Goal: Transaction & Acquisition: Purchase product/service

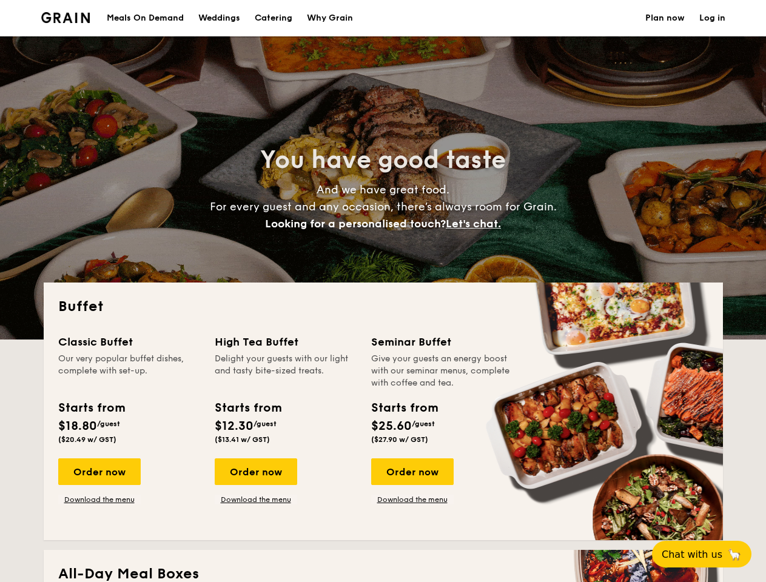
select select
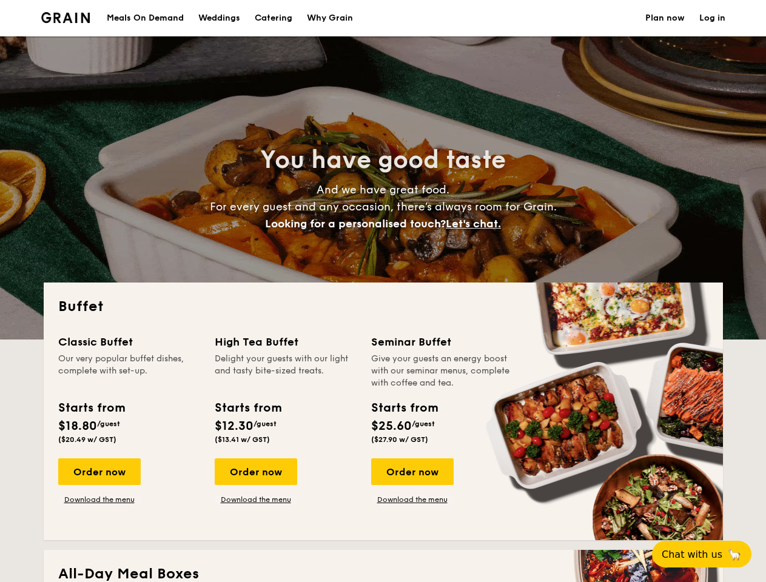
click at [382, 291] on div "Buffet Classic Buffet Our very popular buffet dishes, complete with set-up. Sta…" at bounding box center [383, 411] width 679 height 258
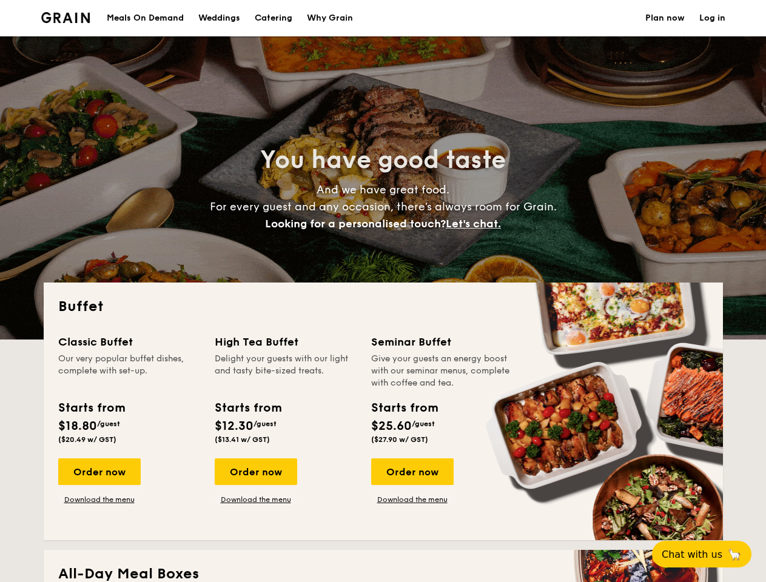
click at [712, 18] on link "Log in" at bounding box center [712, 18] width 26 height 36
click at [476, 224] on span "Let's chat." at bounding box center [473, 223] width 55 height 13
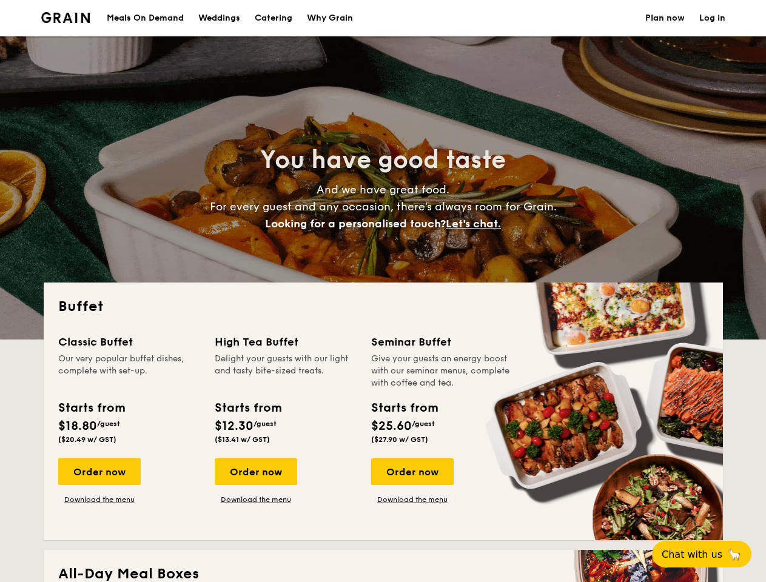
click at [99, 472] on div "Order now" at bounding box center [99, 471] width 82 height 27
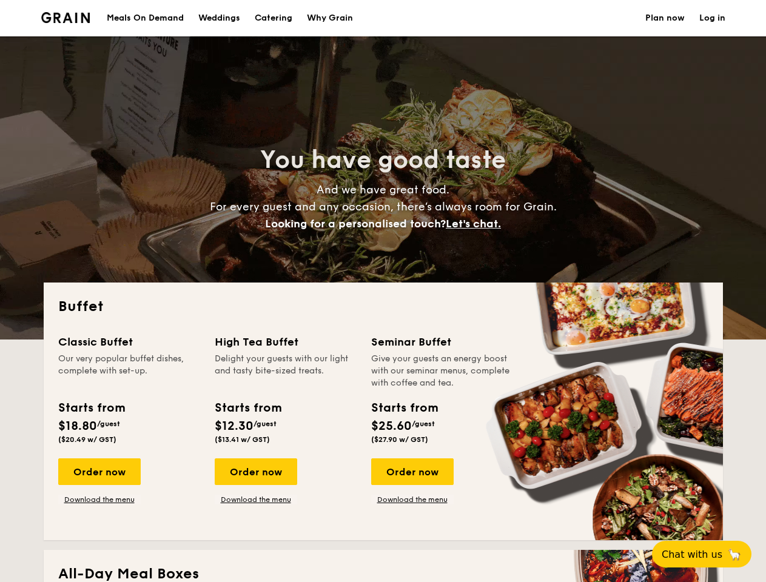
click at [255, 472] on div "Order now" at bounding box center [256, 471] width 82 height 27
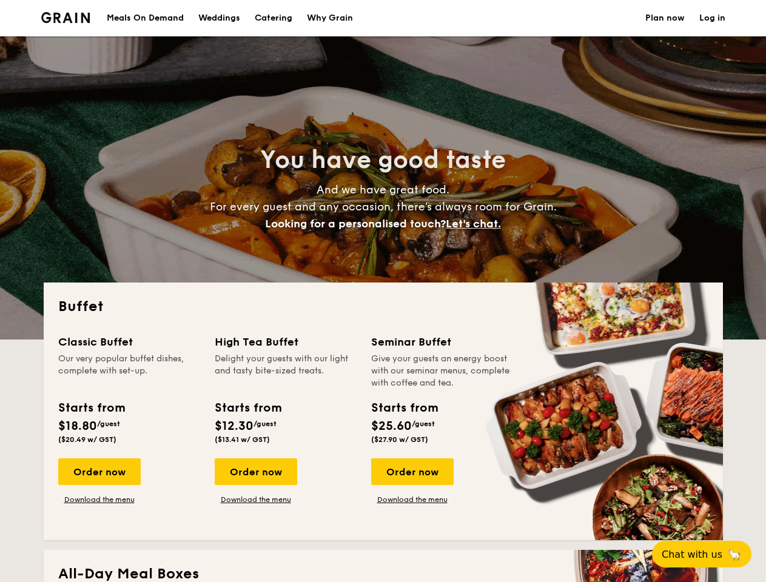
click at [412, 472] on div "Order now" at bounding box center [412, 471] width 82 height 27
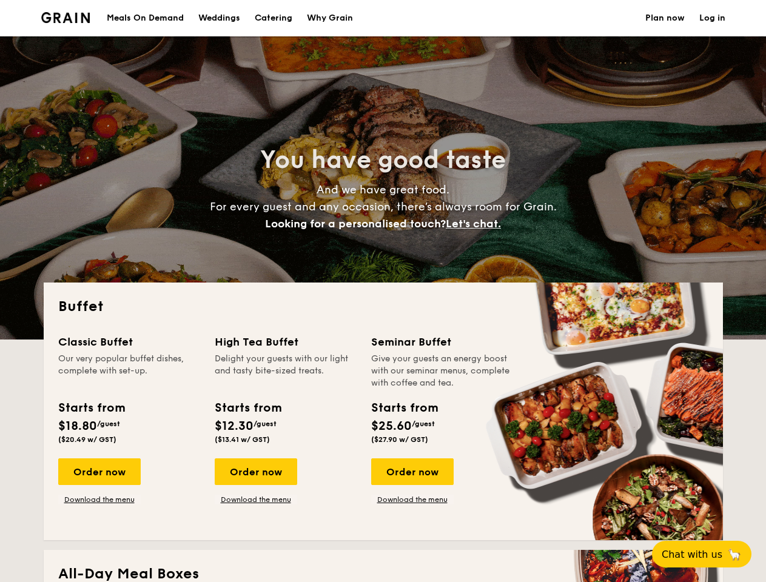
click at [708, 554] on span "Chat with us" at bounding box center [691, 555] width 61 height 12
